Goal: Check status

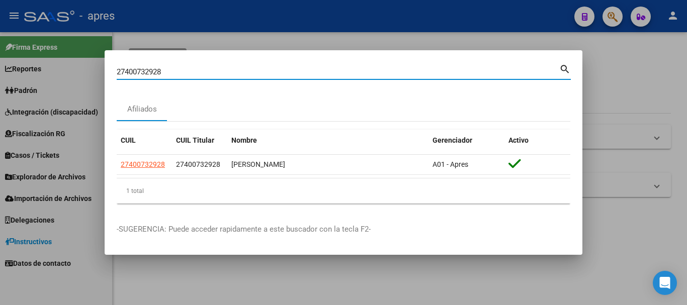
drag, startPoint x: 279, startPoint y: 76, endPoint x: 36, endPoint y: 90, distance: 243.7
click at [36, 89] on div "27400732928 Buscar (apellido, dni, cuil, nro traspaso, cuit, obra social) searc…" at bounding box center [343, 152] width 687 height 305
paste input "3460157919"
type input "23460157919"
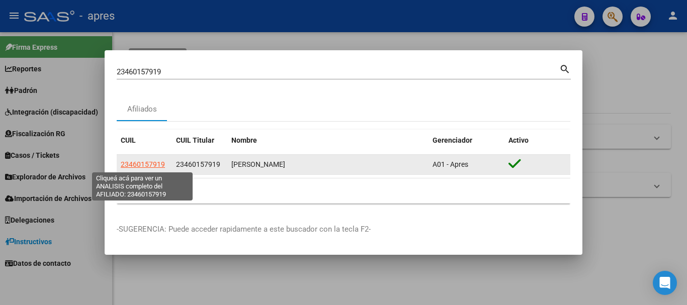
click at [147, 162] on span "23460157919" at bounding box center [143, 164] width 44 height 8
type textarea "23460157919"
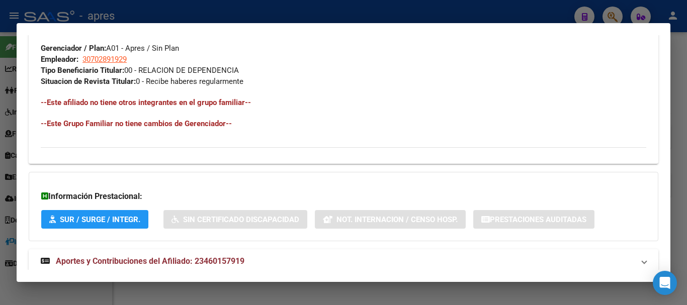
scroll to position [528, 0]
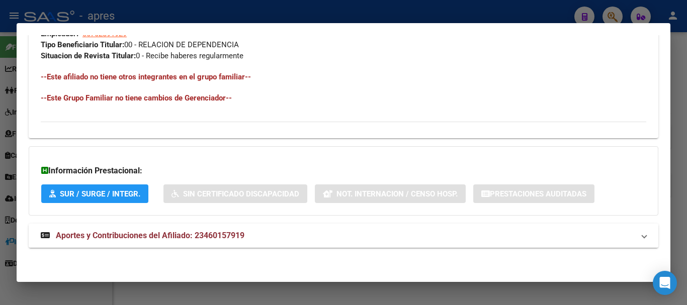
click at [238, 244] on mat-expansion-panel-header "Aportes y Contribuciones del Afiliado: 23460157919" at bounding box center [343, 236] width 629 height 24
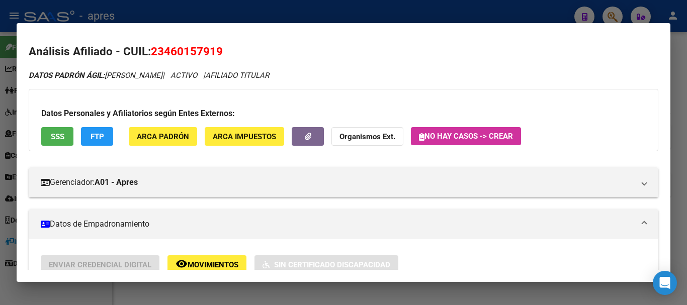
scroll to position [0, 0]
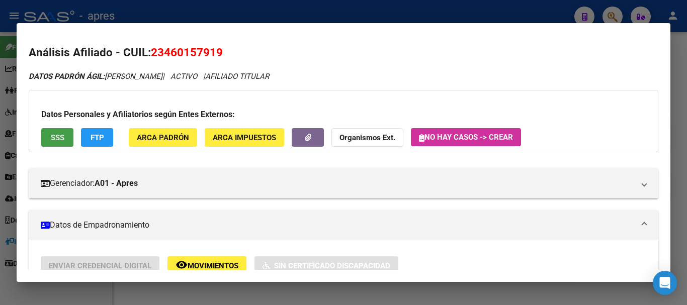
click at [59, 135] on span "SSS" at bounding box center [58, 137] width 14 height 9
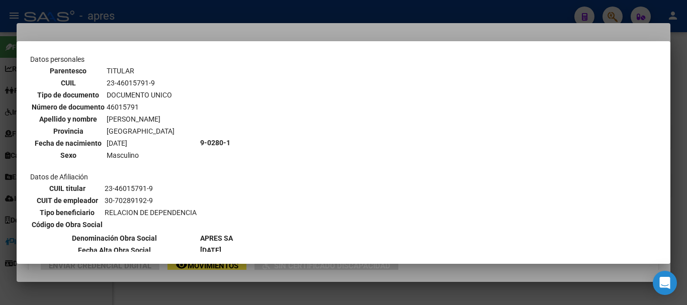
scroll to position [101, 0]
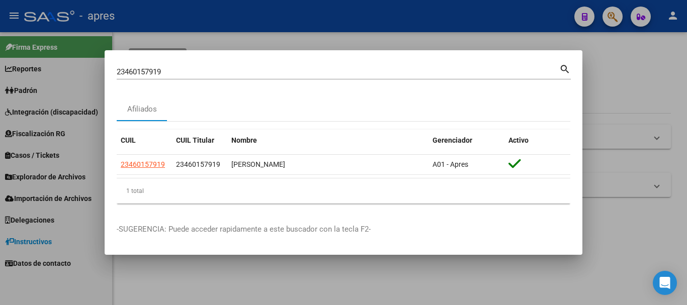
drag, startPoint x: 172, startPoint y: 76, endPoint x: 163, endPoint y: 70, distance: 11.6
click at [155, 67] on div "23460157919 Buscar (apellido, dni, [PERSON_NAME], [PERSON_NAME], cuit, obra soc…" at bounding box center [338, 71] width 442 height 15
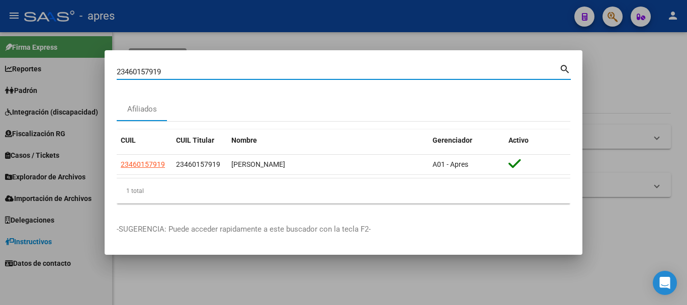
drag, startPoint x: 170, startPoint y: 72, endPoint x: 84, endPoint y: 73, distance: 86.5
click at [84, 73] on div "23460157919 Buscar (apellido, dni, cuil, nro traspaso, cuit, obra social) searc…" at bounding box center [343, 152] width 687 height 305
paste input "7419709196"
type input "27419709196"
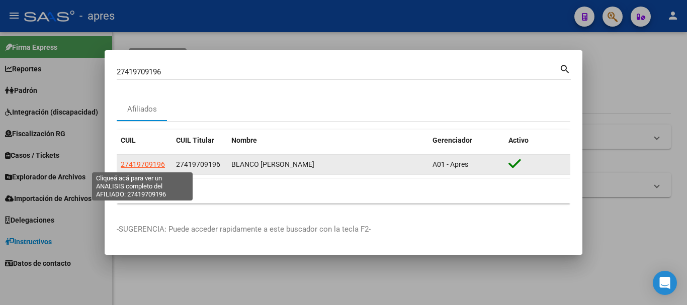
click at [153, 165] on span "27419709196" at bounding box center [143, 164] width 44 height 8
type textarea "27419709196"
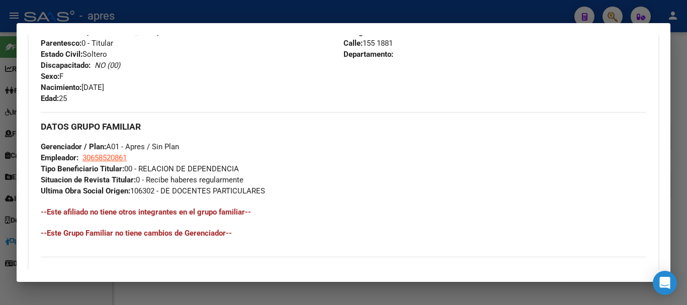
scroll to position [539, 0]
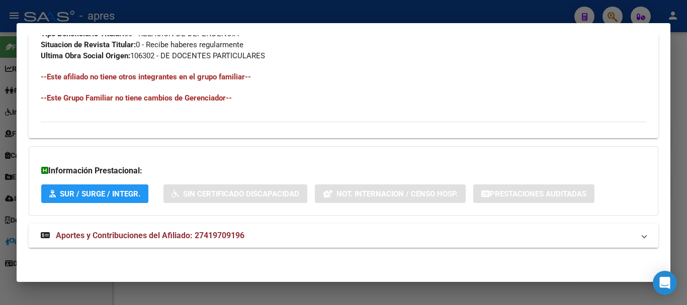
click at [279, 242] on mat-expansion-panel-header "Aportes y Contribuciones del Afiliado: 27419709196" at bounding box center [343, 236] width 629 height 24
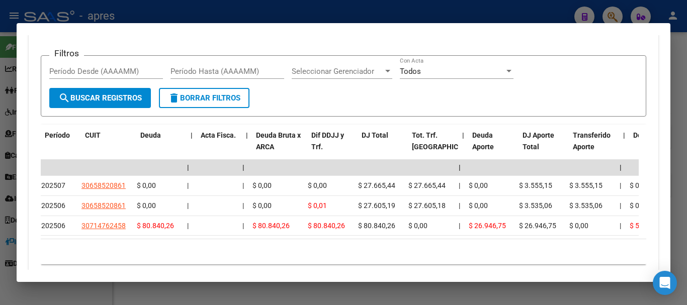
scroll to position [0, 0]
